Goal: Information Seeking & Learning: Learn about a topic

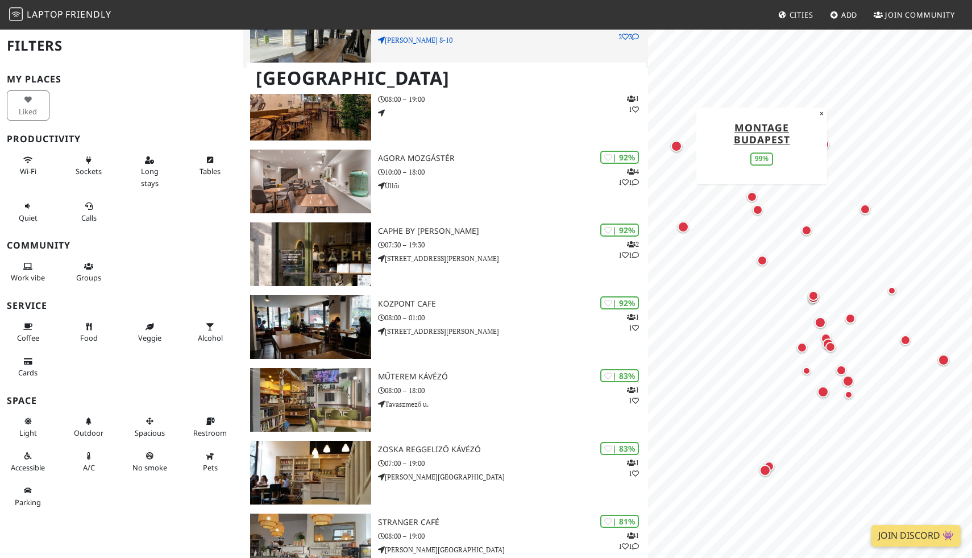
scroll to position [242, 0]
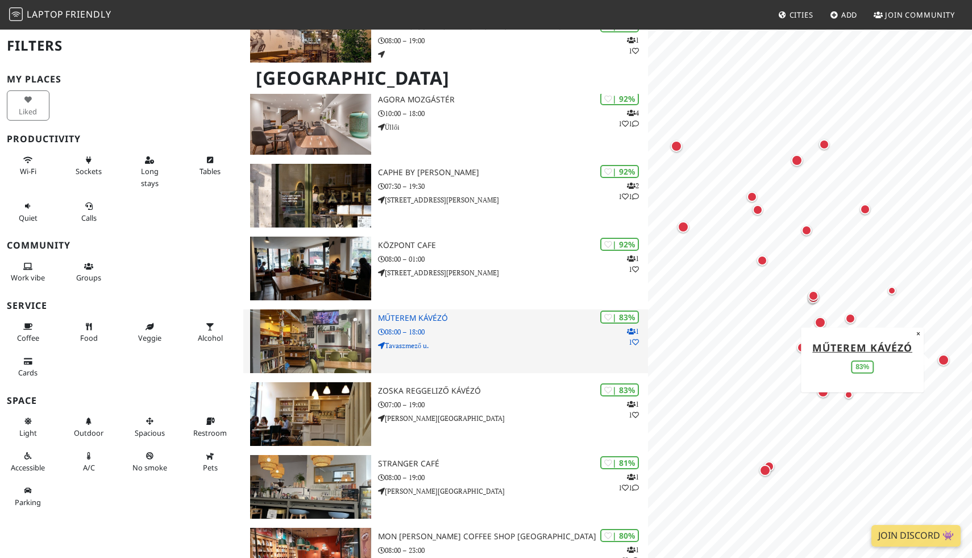
click at [459, 326] on p "08:00 – 18:00" at bounding box center [513, 331] width 270 height 11
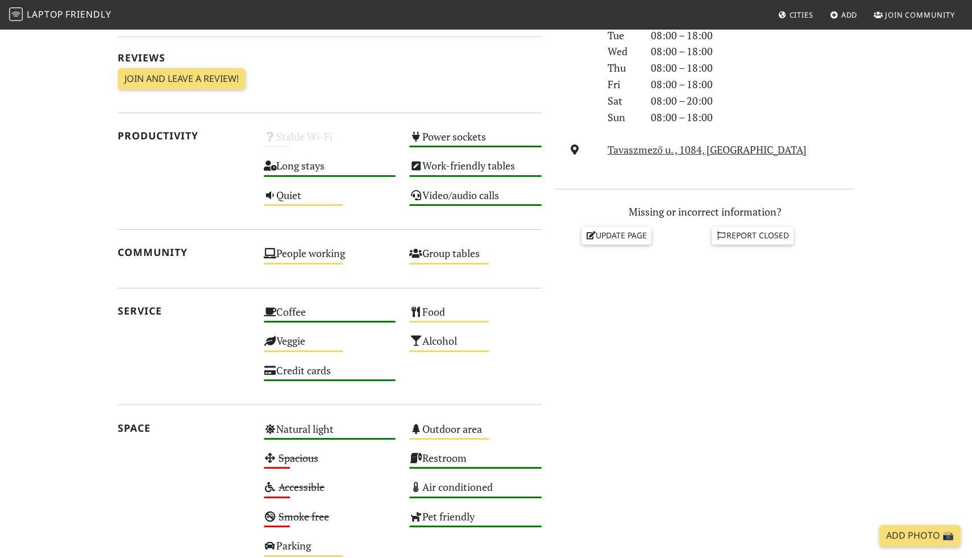
scroll to position [198, 0]
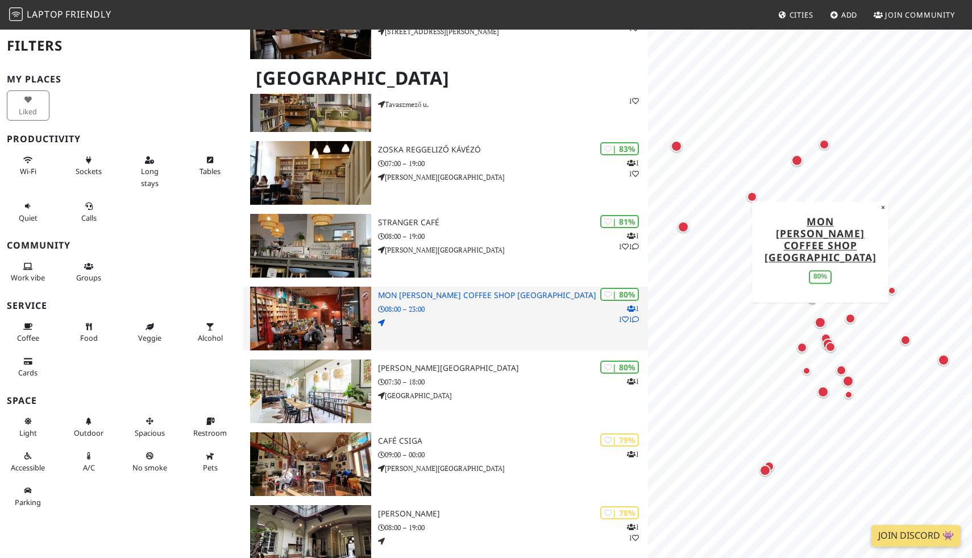
scroll to position [613, 0]
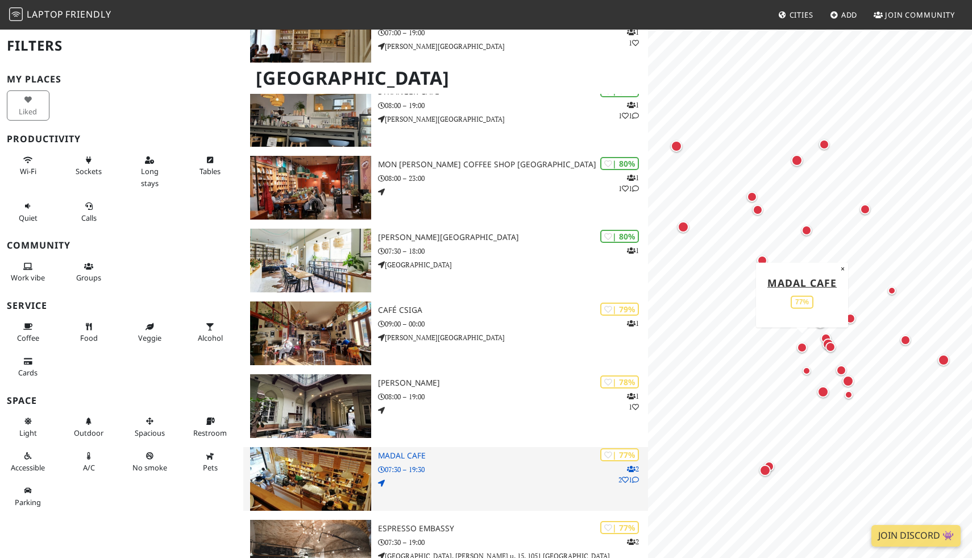
click at [438, 477] on p at bounding box center [513, 482] width 270 height 11
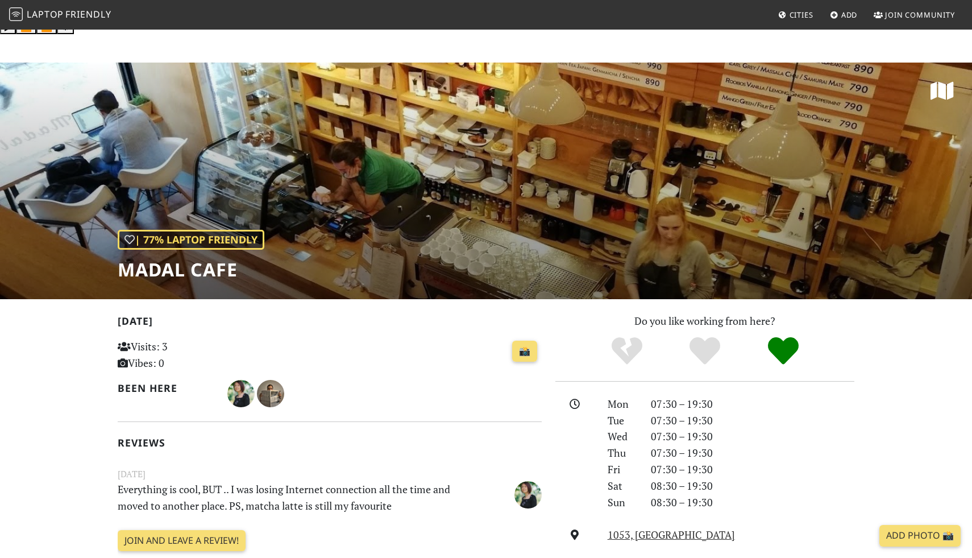
click at [401, 146] on div "| 77% Laptop Friendly Madal Cafe" at bounding box center [486, 181] width 972 height 236
click at [397, 148] on div "| 77% Laptop Friendly Madal Cafe" at bounding box center [486, 181] width 972 height 236
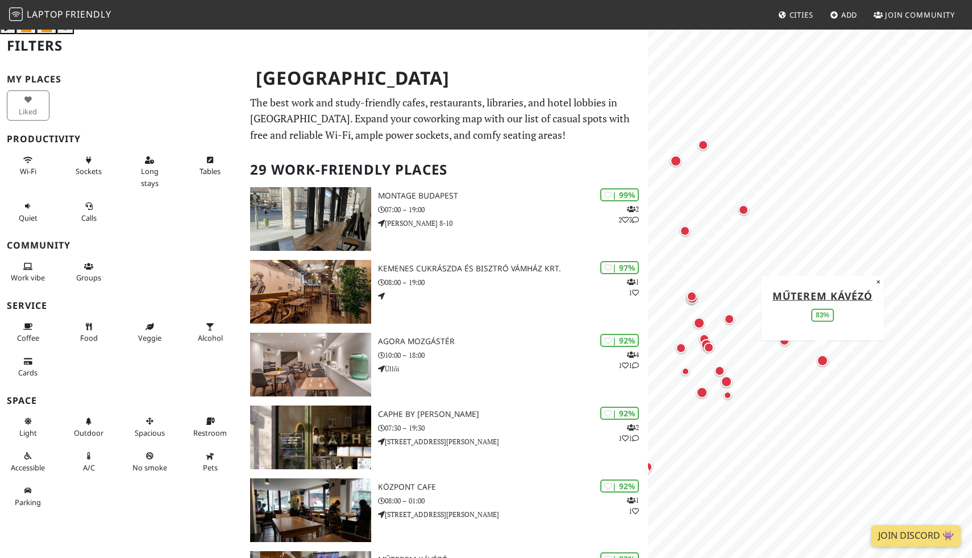
click at [825, 361] on div "Map marker" at bounding box center [822, 360] width 11 height 11
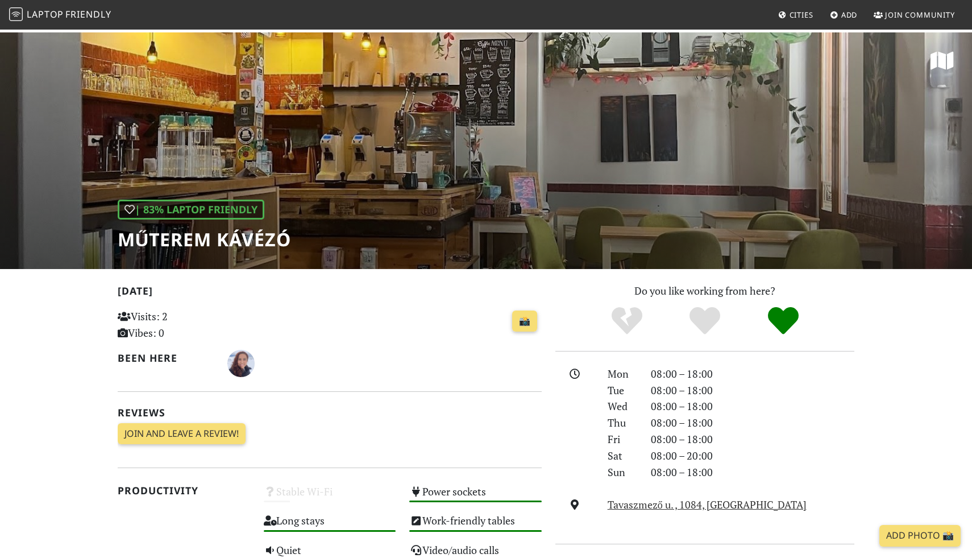
scroll to position [41, 0]
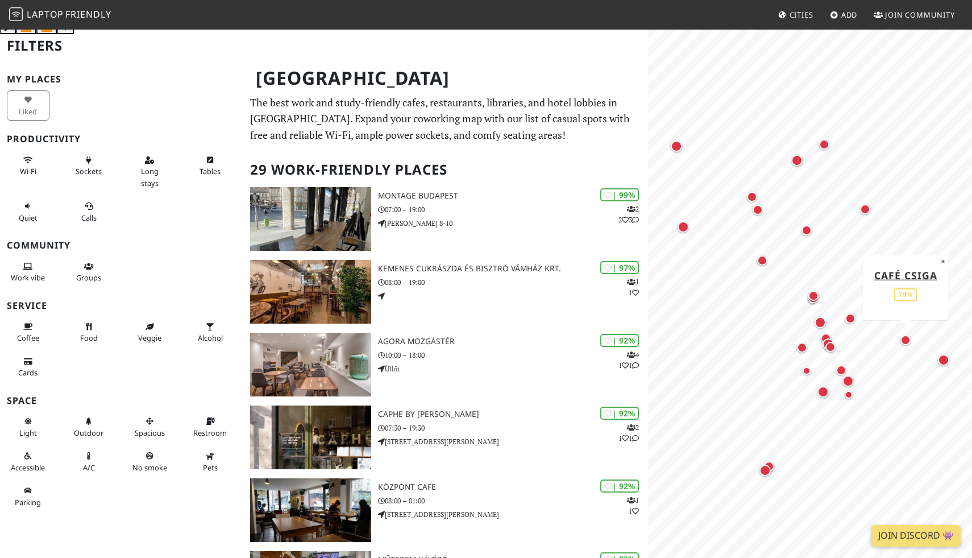
click at [907, 339] on div "Map marker" at bounding box center [905, 340] width 10 height 10
